Goal: Information Seeking & Learning: Learn about a topic

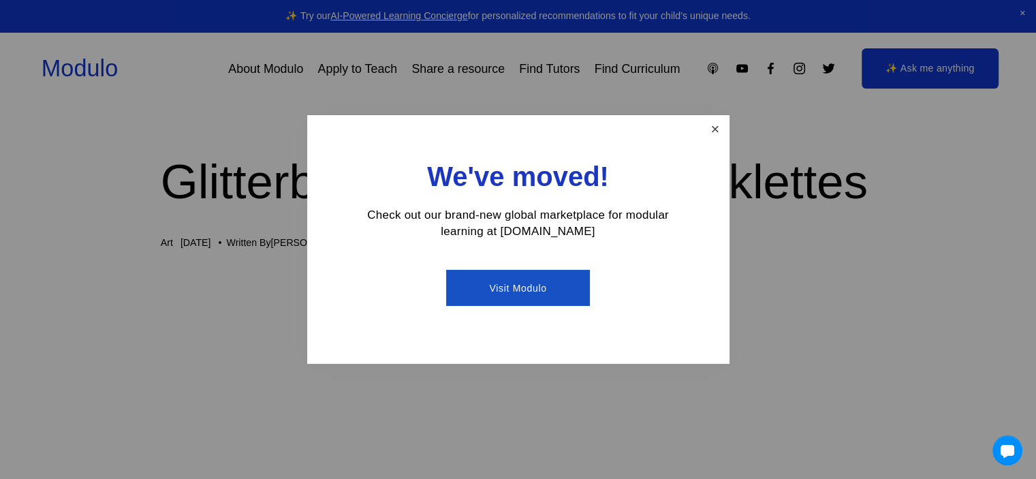
click at [722, 129] on link "Close" at bounding box center [715, 129] width 24 height 24
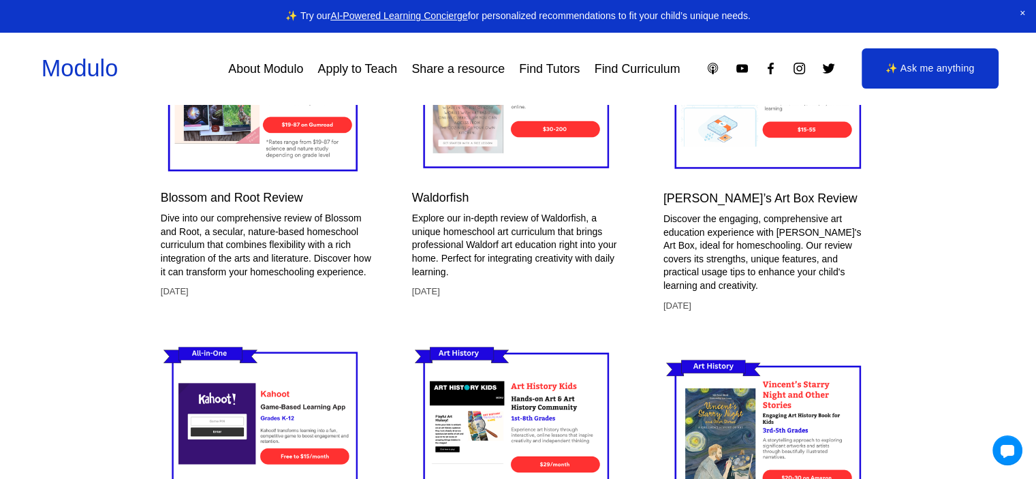
scroll to position [2929, 0]
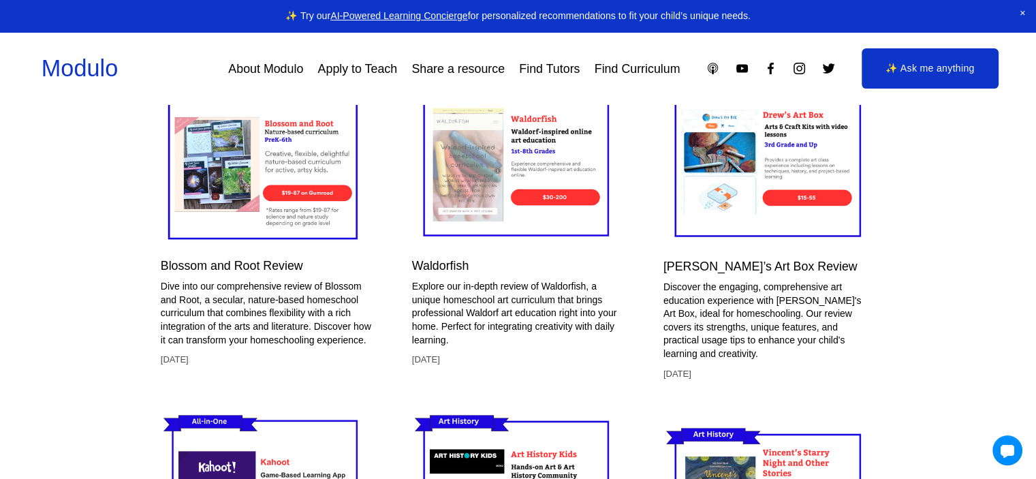
click at [1024, 12] on span "Close Announcement" at bounding box center [1022, 13] width 27 height 27
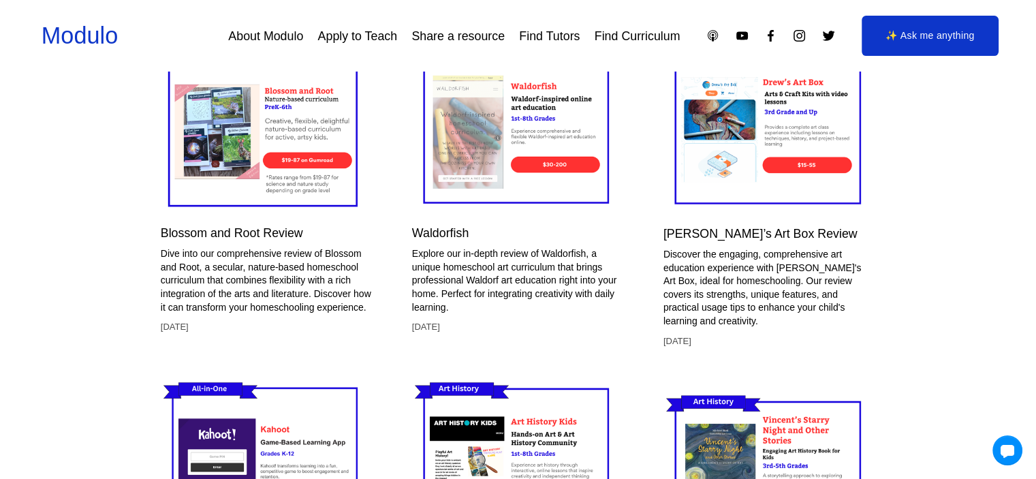
click at [772, 184] on img at bounding box center [768, 128] width 211 height 177
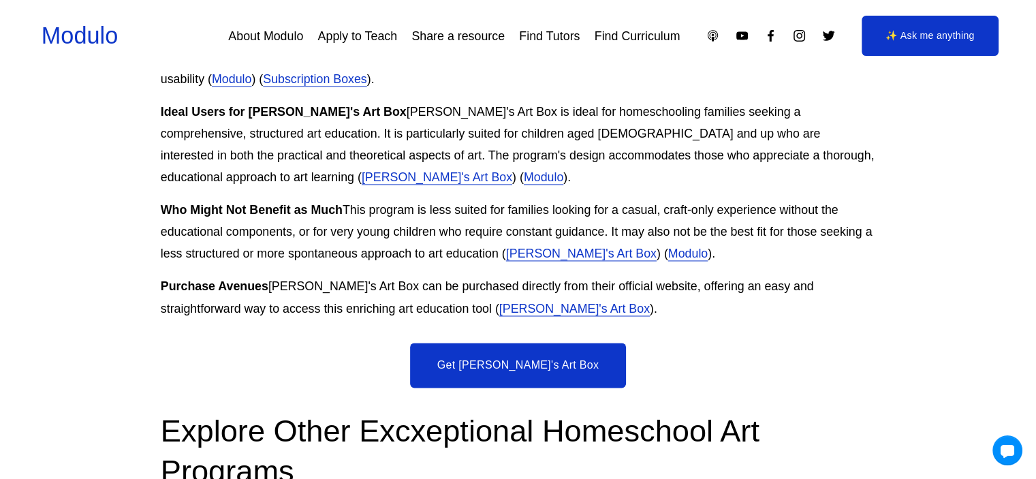
scroll to position [2180, 0]
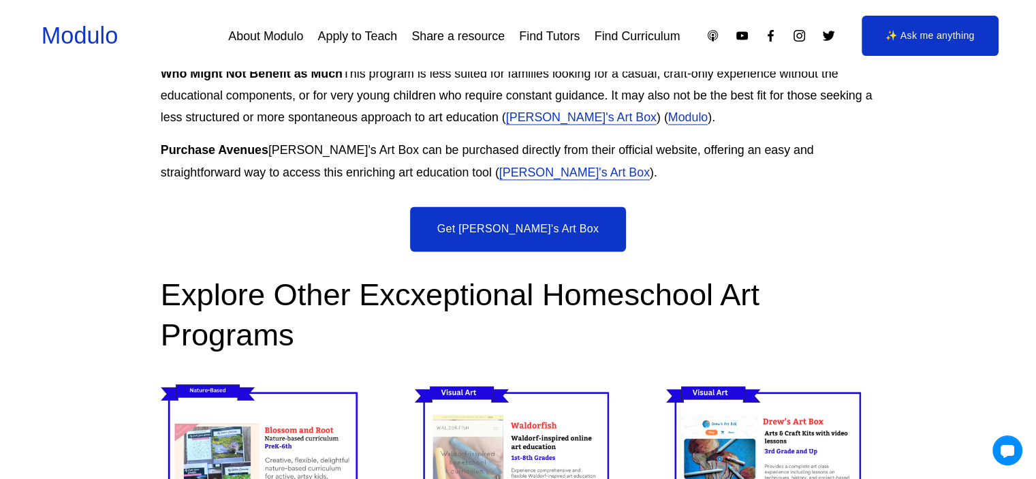
click at [482, 206] on link "Get Drew's Art Box" at bounding box center [518, 228] width 217 height 45
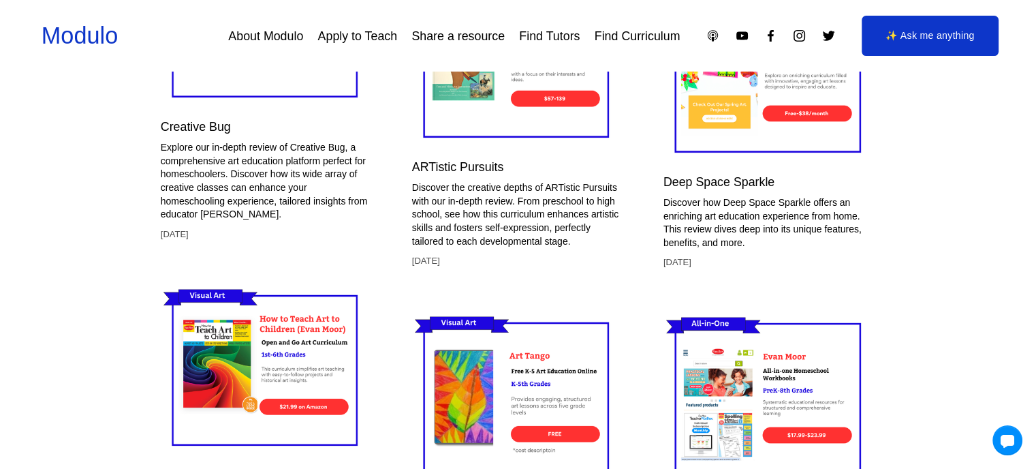
scroll to position [3814, 0]
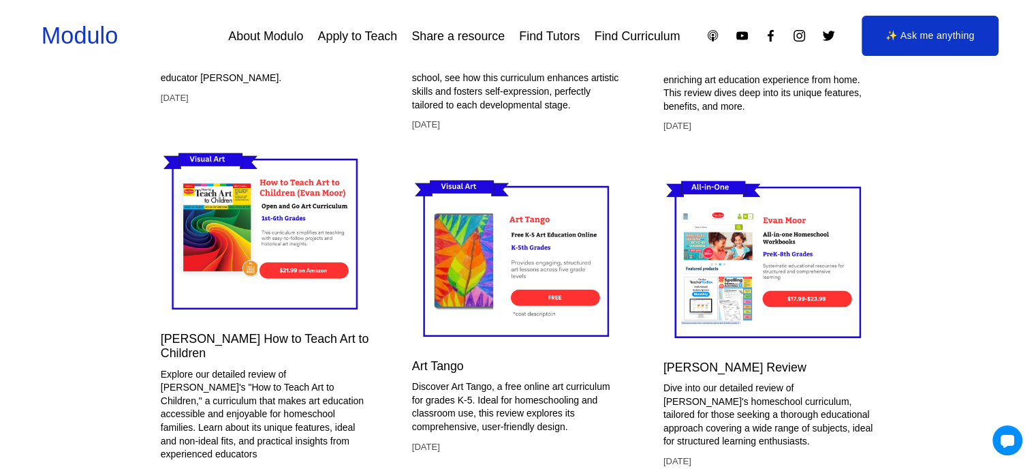
click at [516, 263] on img at bounding box center [517, 260] width 210 height 176
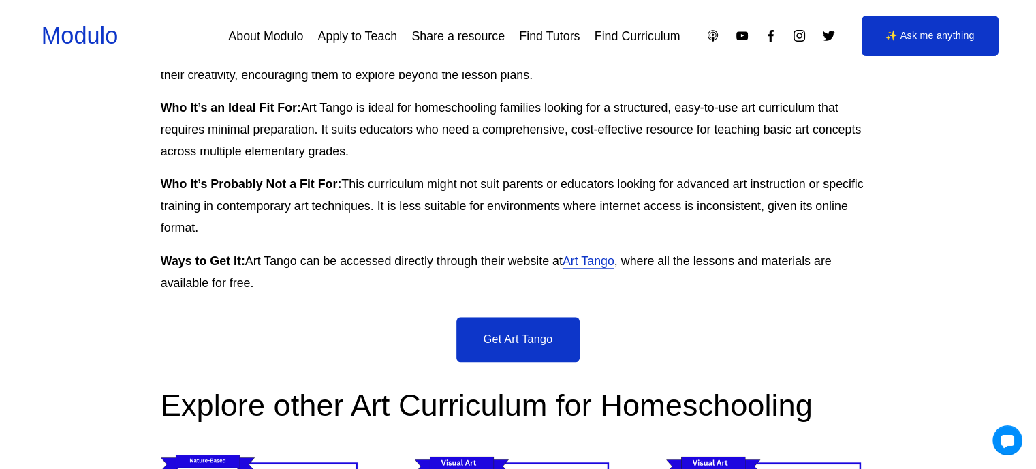
scroll to position [1362, 0]
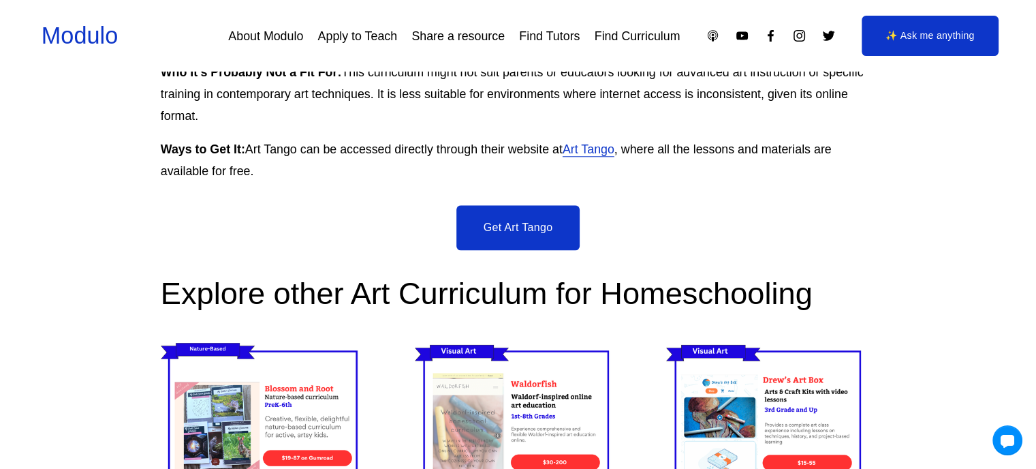
click at [544, 231] on link "Get Art Tango" at bounding box center [518, 227] width 124 height 45
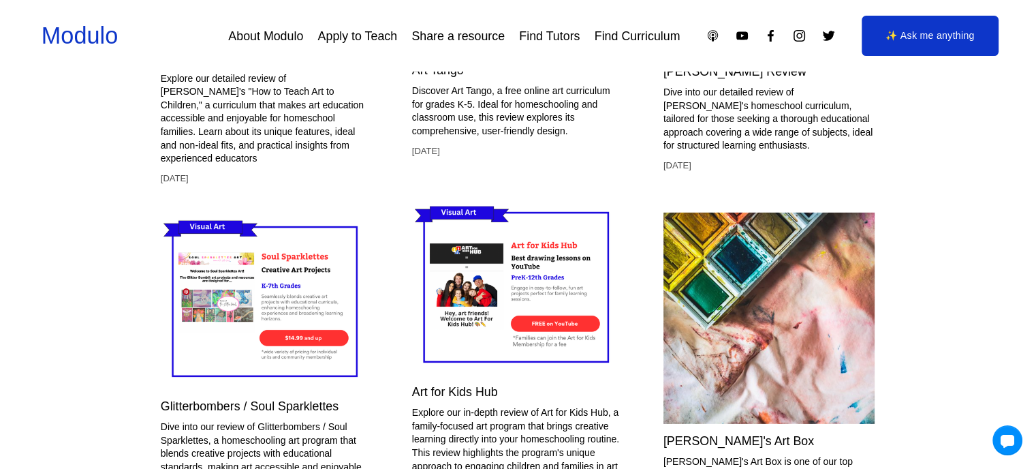
scroll to position [4155, 0]
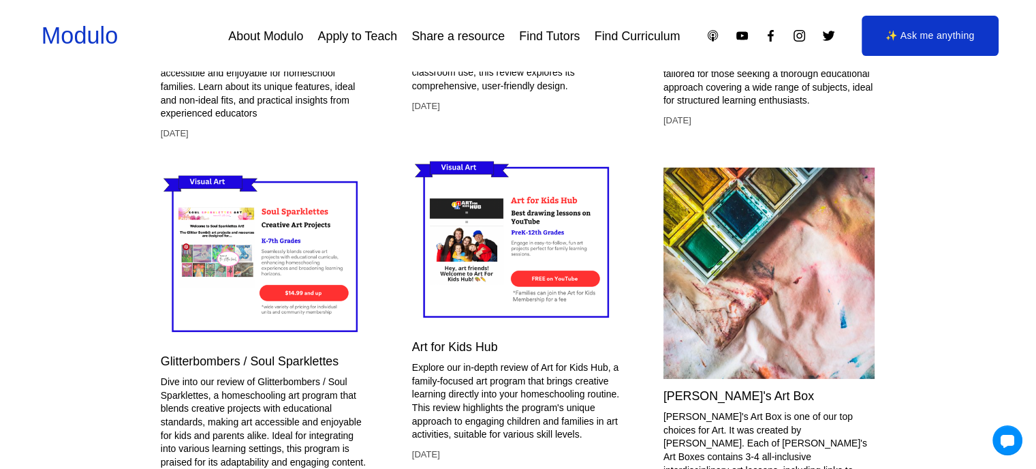
click at [520, 234] on img at bounding box center [517, 241] width 210 height 176
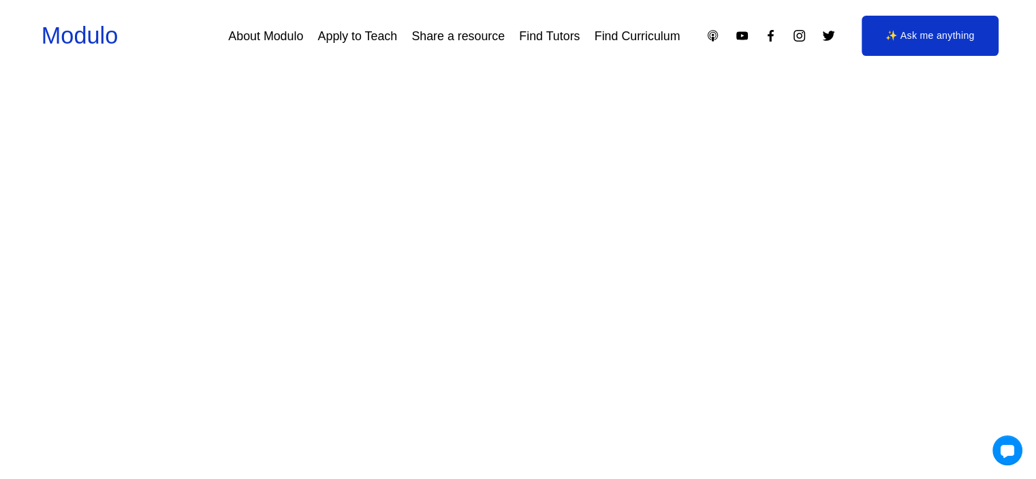
scroll to position [3610, 0]
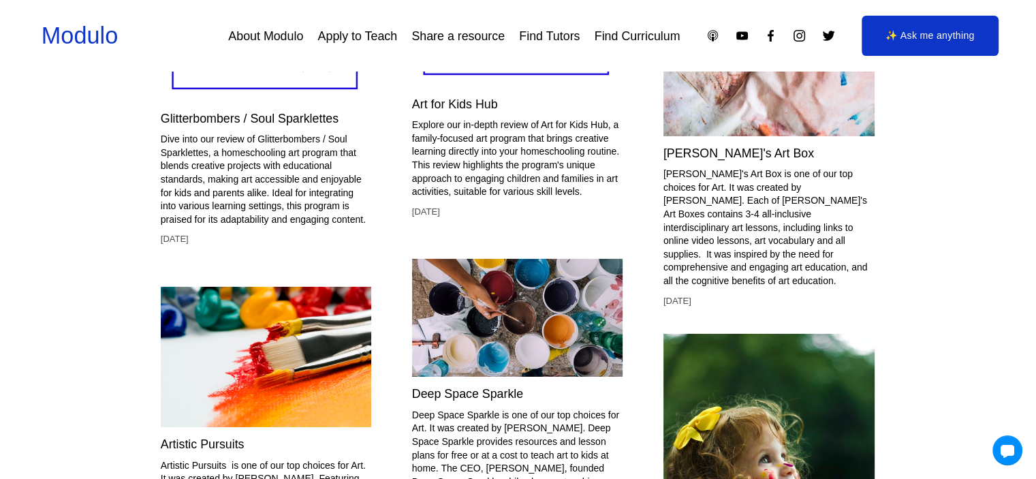
scroll to position [4291, 0]
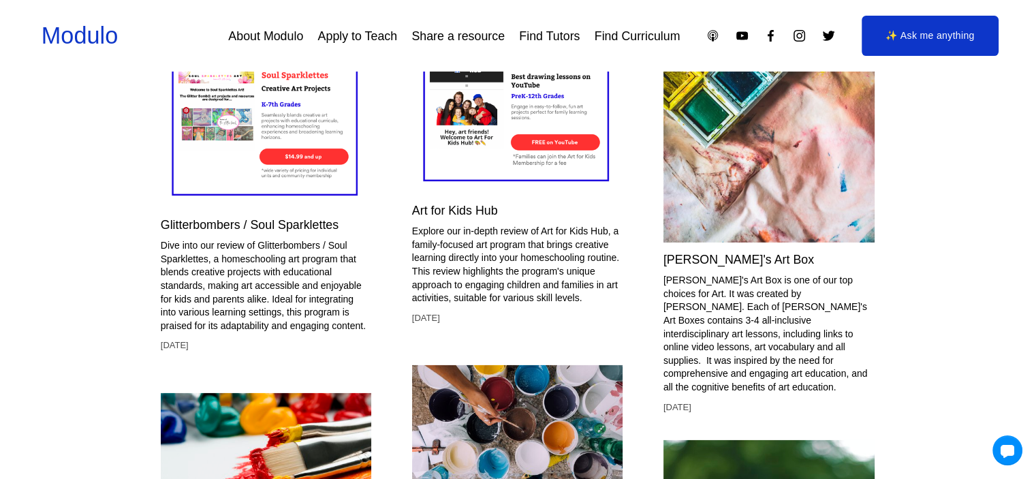
click at [767, 206] on img at bounding box center [768, 136] width 211 height 211
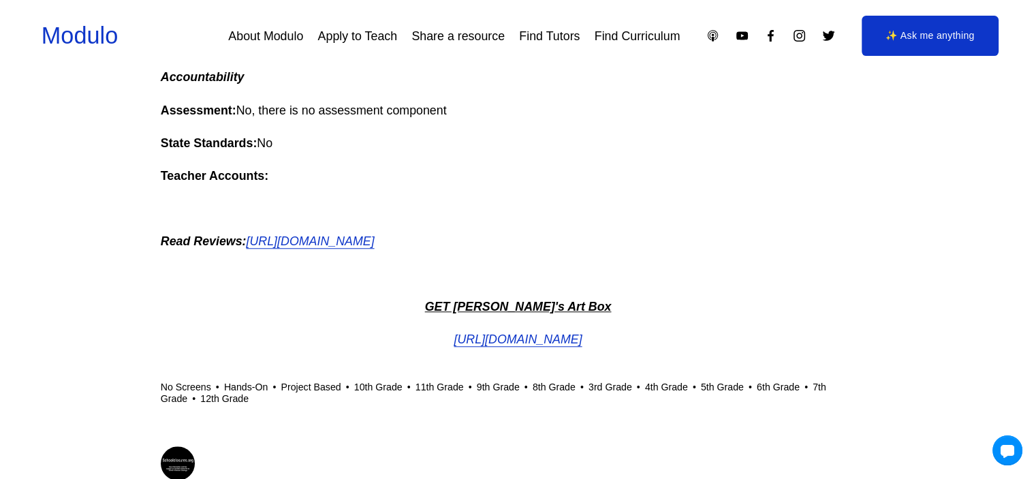
scroll to position [954, 0]
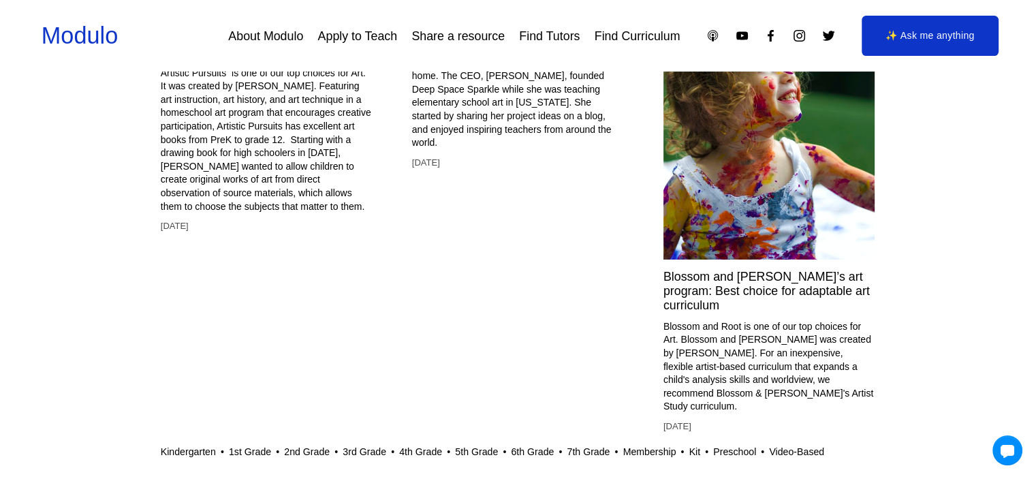
scroll to position [4768, 0]
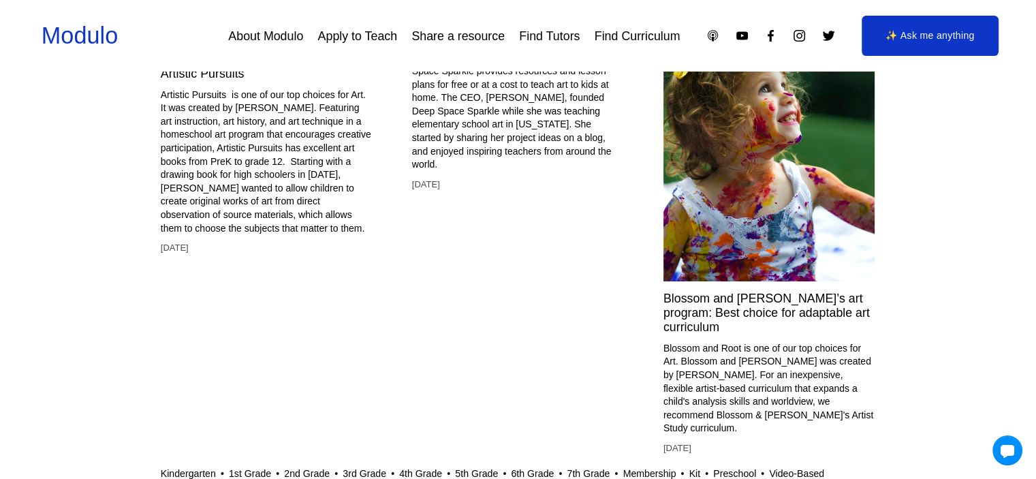
click at [825, 307] on div "Blossom and [PERSON_NAME]’s art program: Best choice for adaptable art curricul…" at bounding box center [768, 314] width 211 height 44
click at [813, 279] on img at bounding box center [768, 122] width 211 height 318
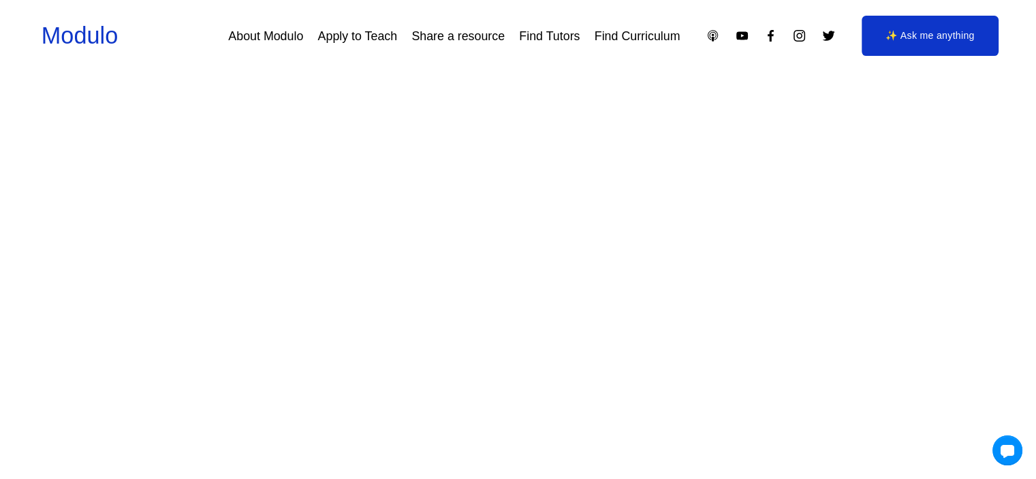
scroll to position [136, 0]
